Goal: Task Accomplishment & Management: Use online tool/utility

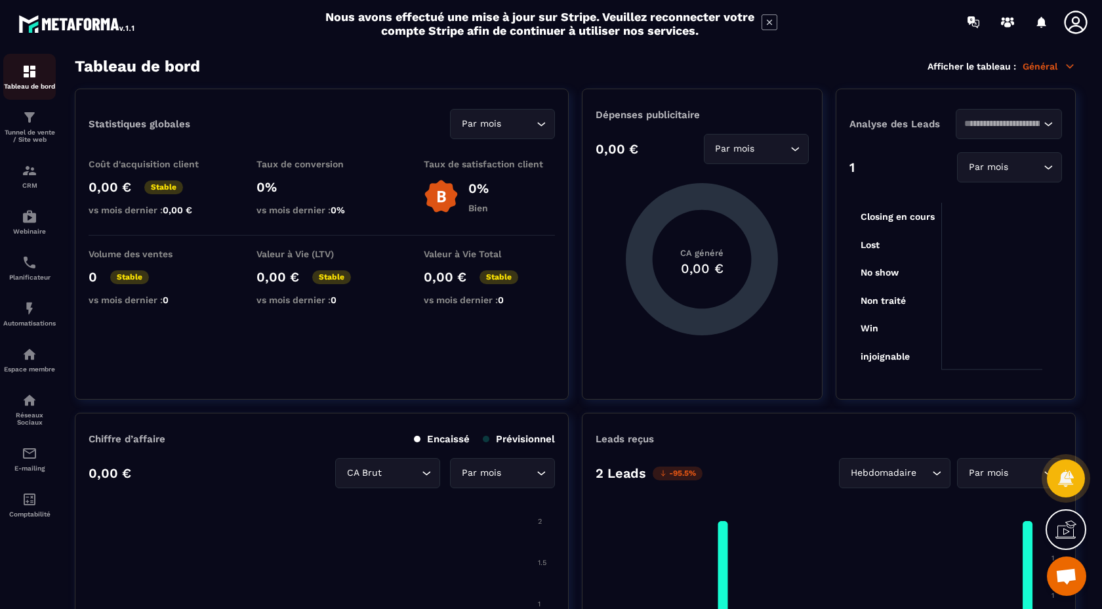
click at [31, 67] on img at bounding box center [30, 72] width 16 height 16
click at [35, 122] on img at bounding box center [30, 118] width 16 height 16
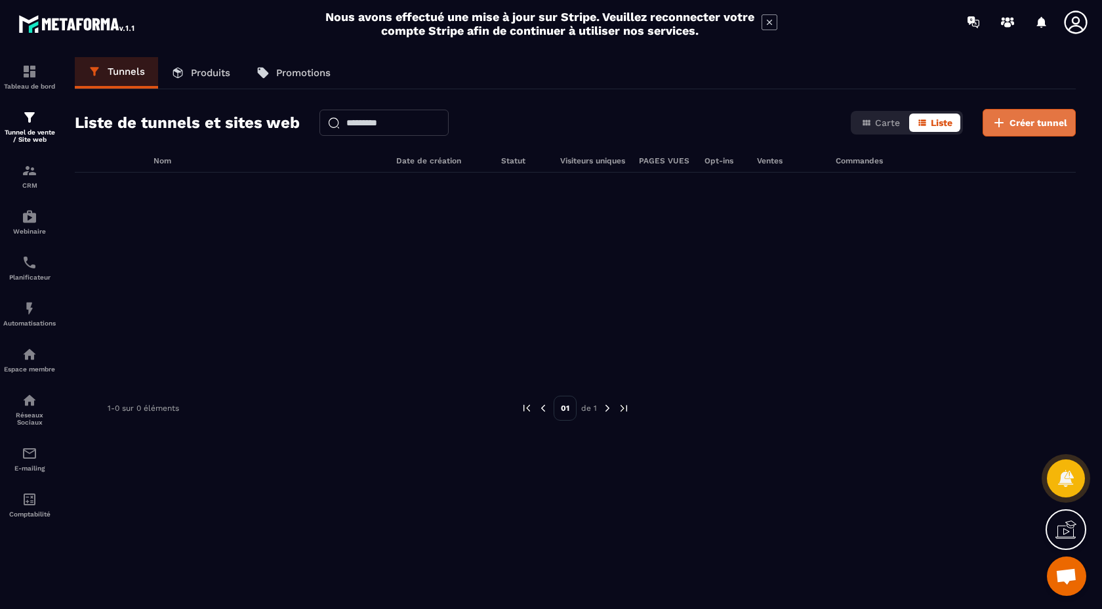
click at [1026, 120] on span "Créer tunnel" at bounding box center [1038, 122] width 58 height 13
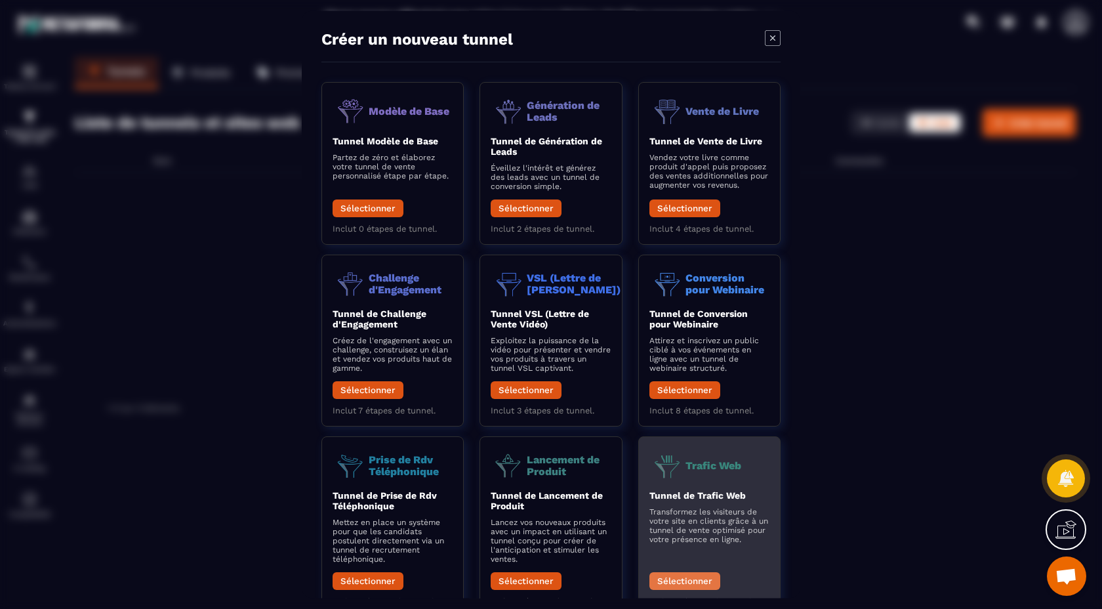
click at [680, 587] on button "Sélectionner" at bounding box center [684, 581] width 71 height 18
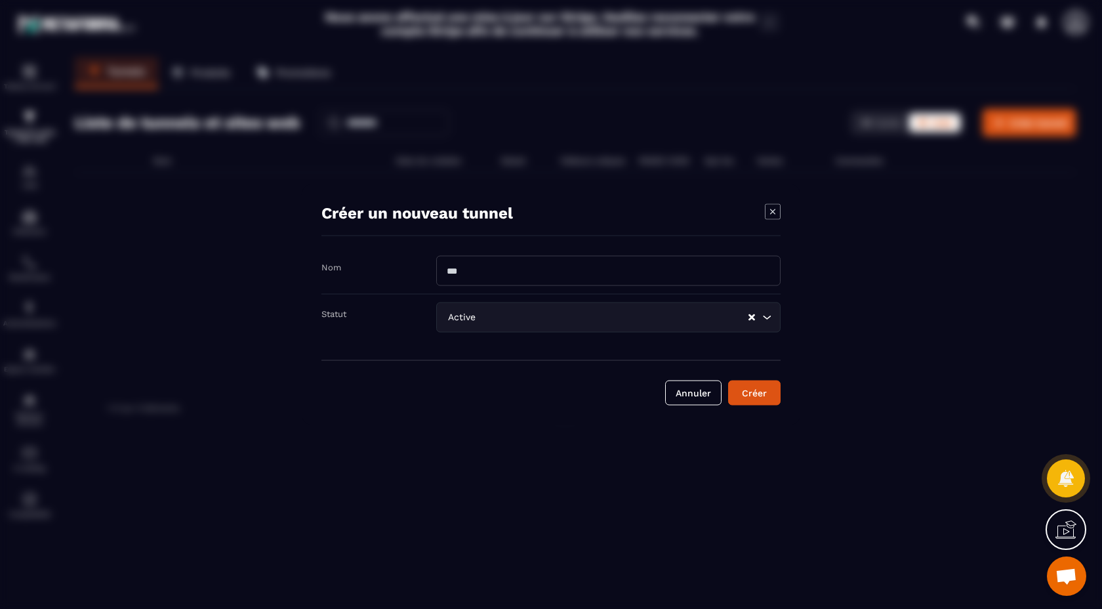
click at [518, 273] on input "Modal window" at bounding box center [608, 271] width 344 height 30
type input "******"
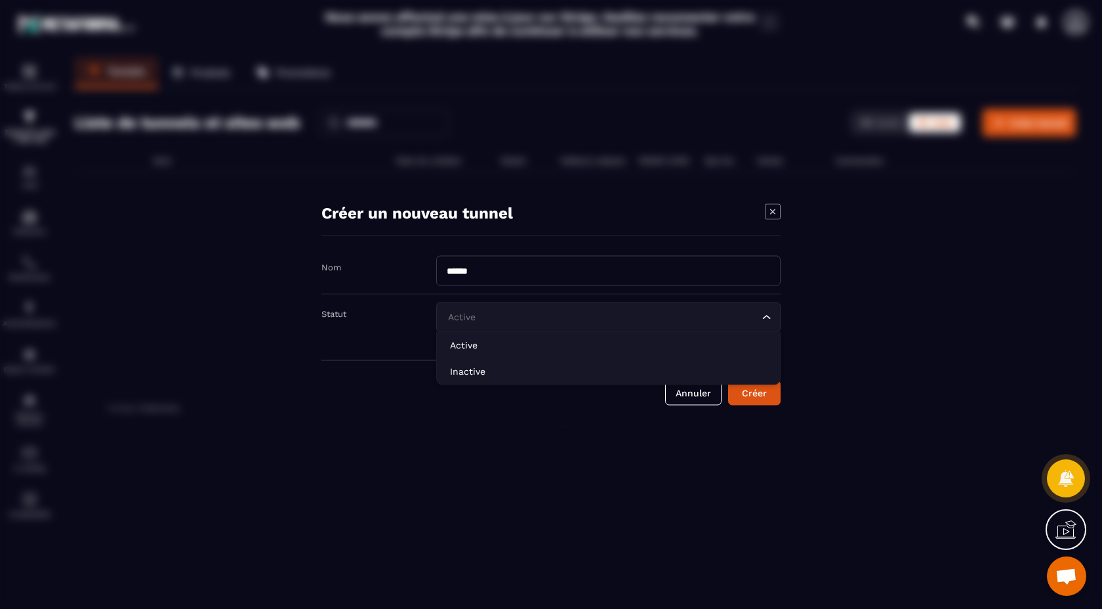
click at [772, 311] on div "Loading..." at bounding box center [766, 317] width 13 height 13
click at [769, 315] on icon "Search for option" at bounding box center [766, 317] width 13 height 13
click at [770, 317] on icon "Search for option" at bounding box center [766, 317] width 13 height 13
click at [769, 326] on div "Active Loading..." at bounding box center [608, 317] width 344 height 30
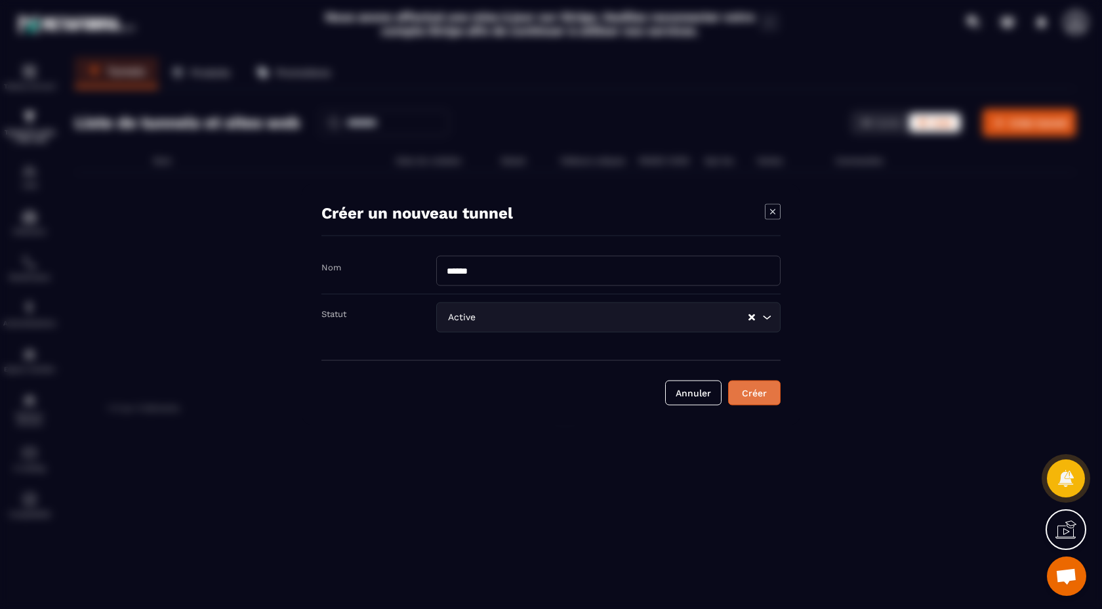
click at [763, 396] on div "Créer" at bounding box center [754, 392] width 35 height 13
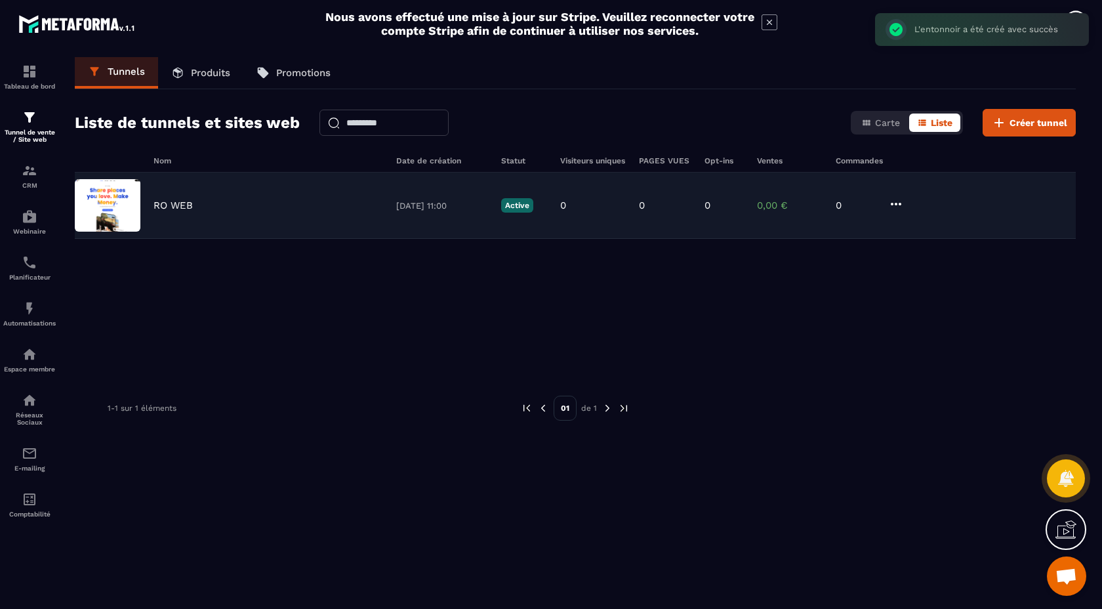
click at [98, 197] on img at bounding box center [108, 205] width 66 height 52
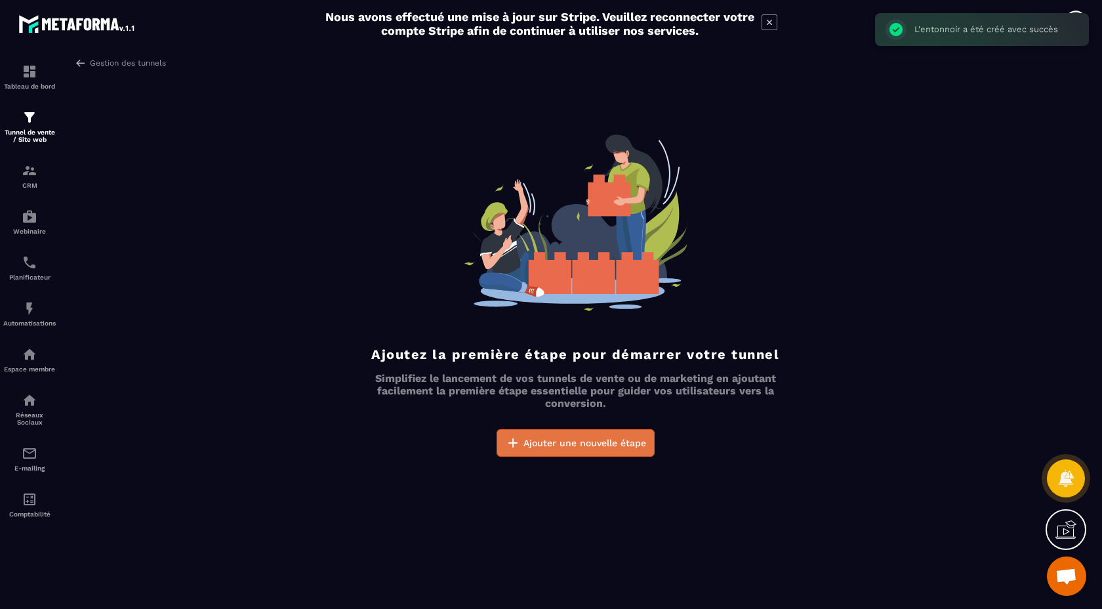
click at [567, 447] on span "Ajouter une nouvelle étape" at bounding box center [584, 442] width 123 height 13
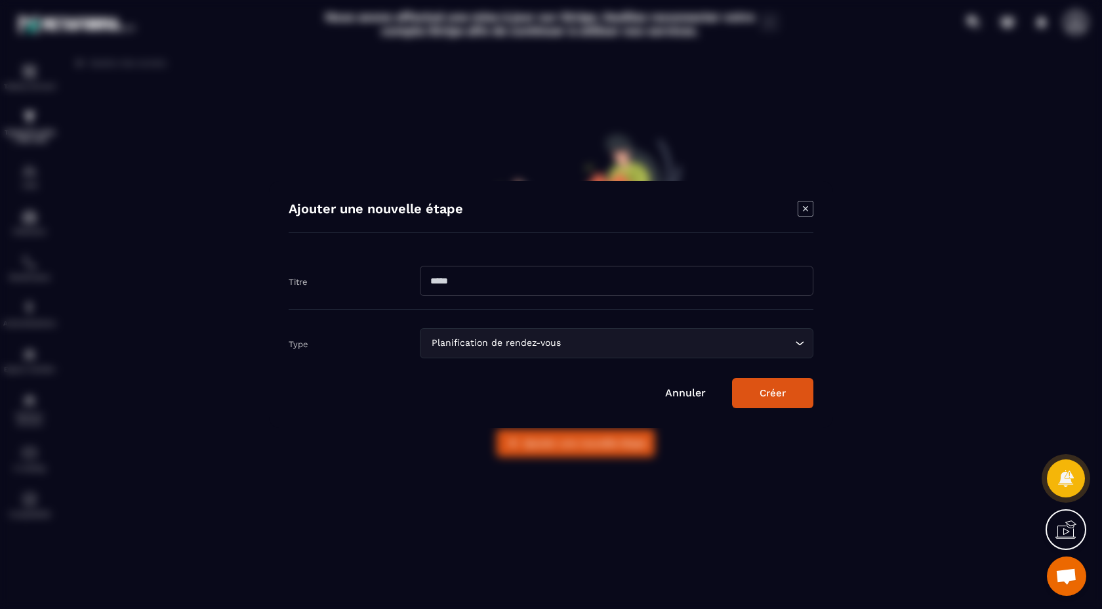
click at [790, 341] on input "Search for option" at bounding box center [677, 343] width 228 height 14
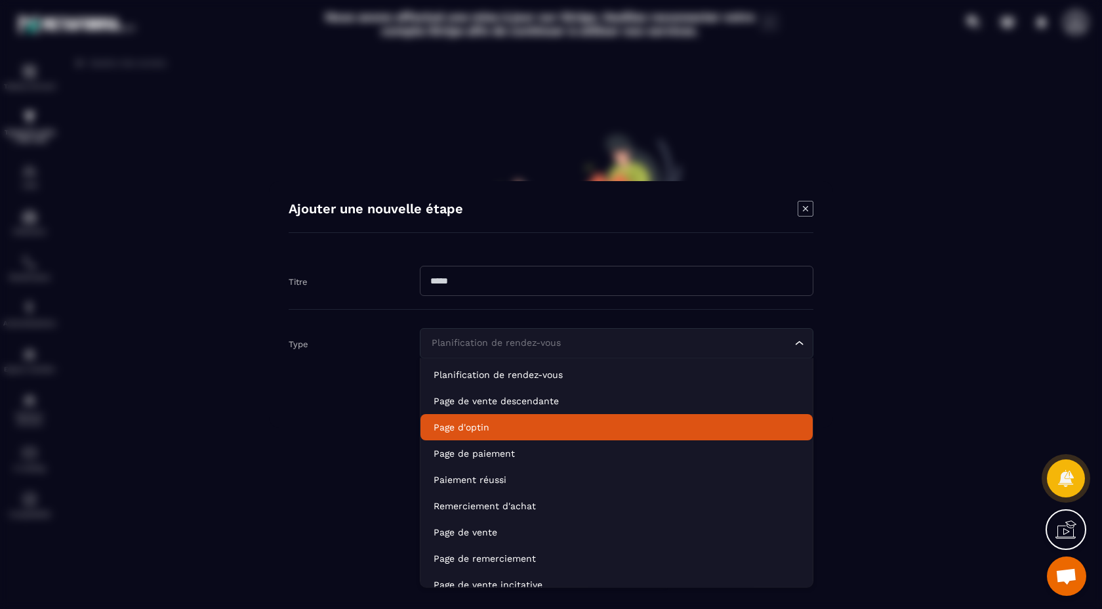
scroll to position [92, 0]
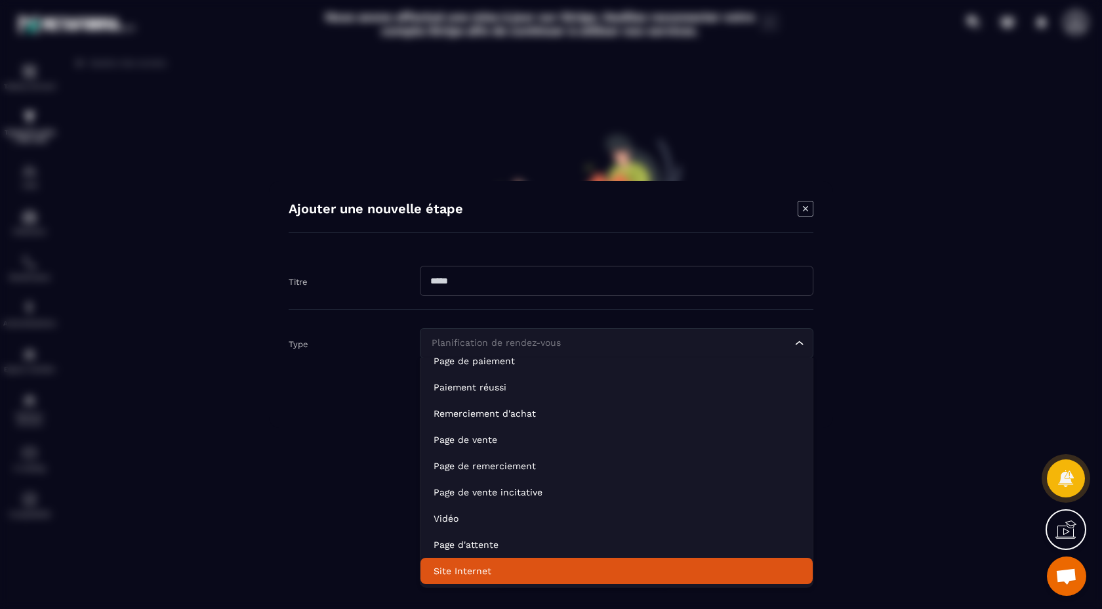
click at [565, 576] on p "Site Internet" at bounding box center [617, 570] width 366 height 13
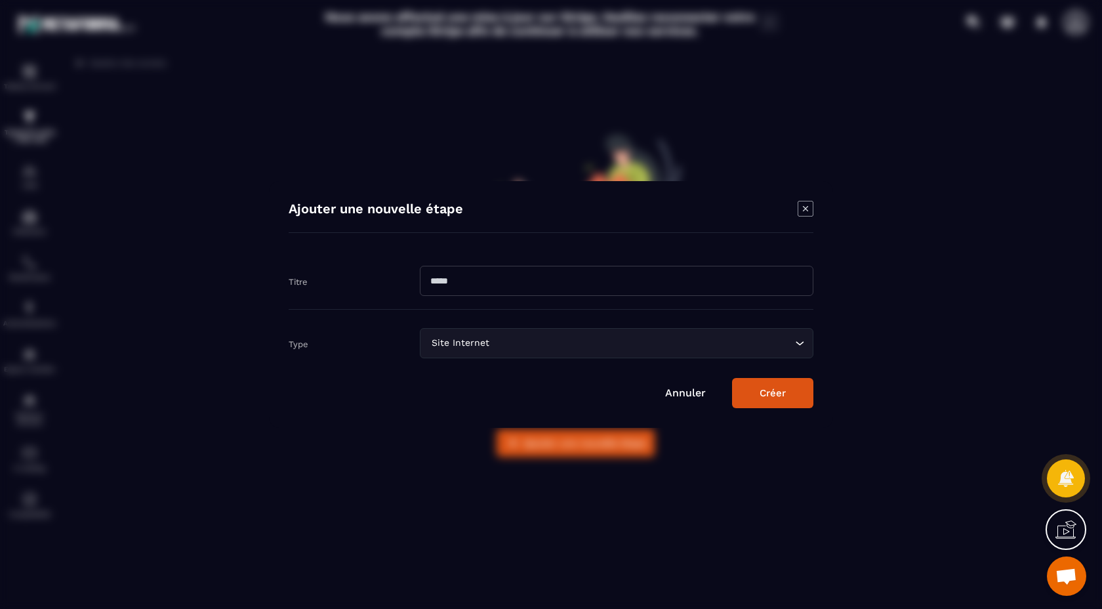
click at [771, 384] on button "Créer" at bounding box center [772, 393] width 81 height 30
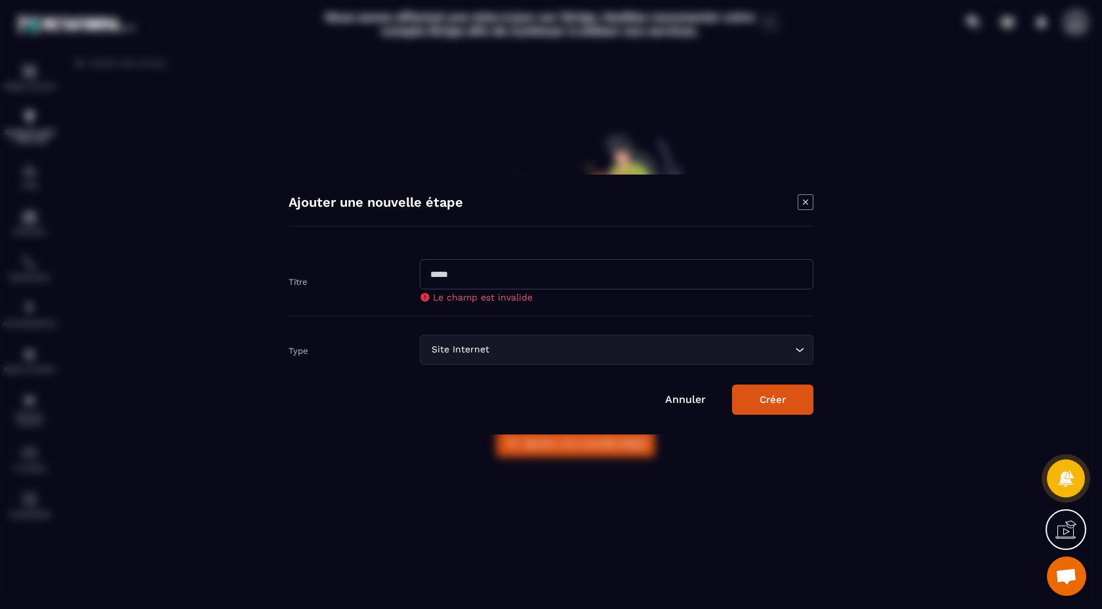
click at [681, 272] on input "Modal window" at bounding box center [617, 274] width 394 height 30
click at [805, 200] on icon "Modal window" at bounding box center [806, 202] width 16 height 16
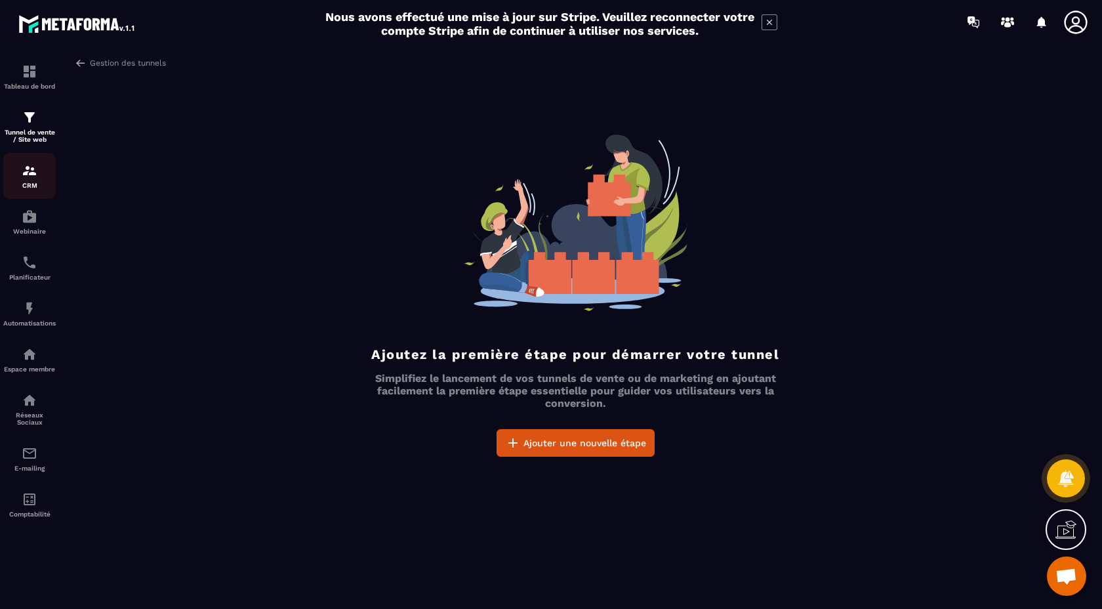
click at [28, 174] on img at bounding box center [30, 171] width 16 height 16
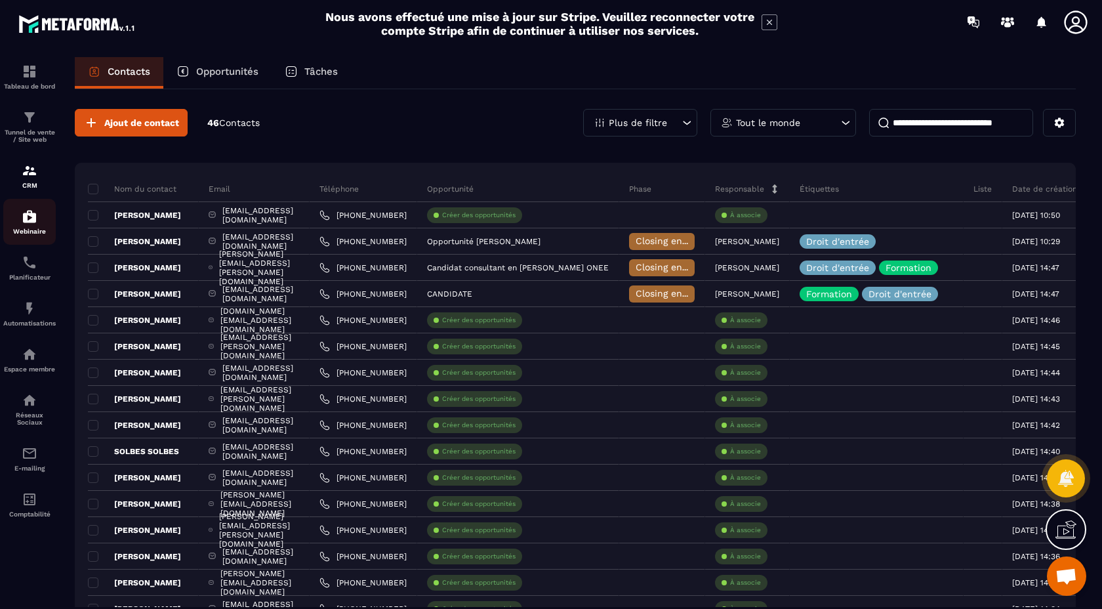
click at [30, 218] on img at bounding box center [30, 217] width 16 height 16
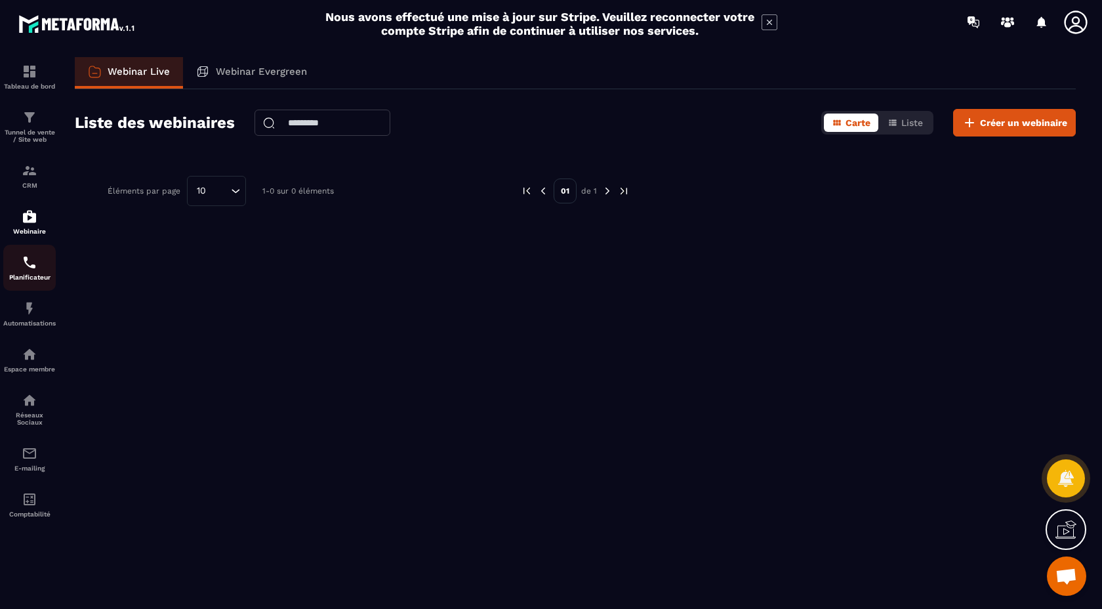
click at [29, 270] on img at bounding box center [30, 262] width 16 height 16
